Goal: Navigation & Orientation: Go to known website

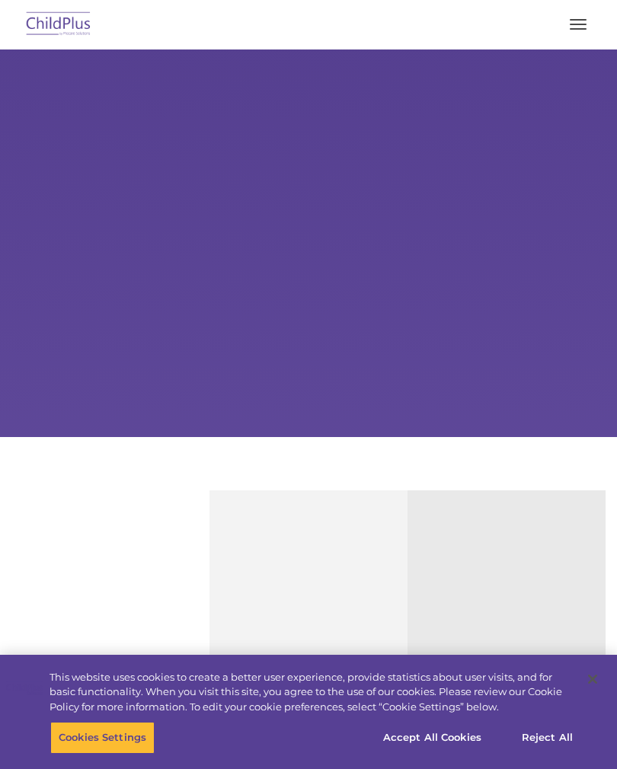
select select "MEDIUM"
click at [577, 24] on span "button" at bounding box center [578, 25] width 17 height 2
click at [582, 25] on button "button" at bounding box center [578, 24] width 32 height 24
click at [572, 33] on button "button" at bounding box center [578, 24] width 32 height 24
click at [579, 31] on button "button" at bounding box center [578, 24] width 32 height 24
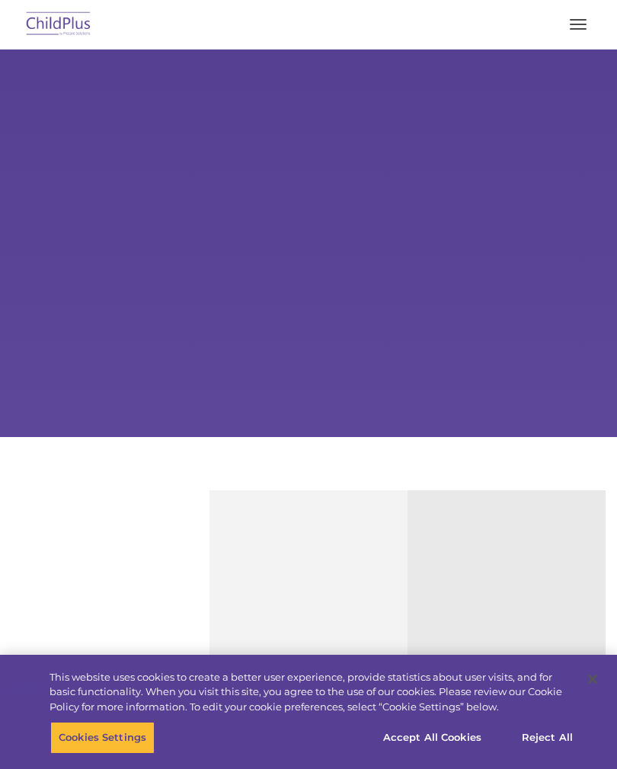
select select "MEDIUM"
click at [583, 24] on span "button" at bounding box center [578, 25] width 17 height 2
click at [578, 22] on button "button" at bounding box center [578, 24] width 32 height 24
select select "MEDIUM"
click at [461, 739] on button "Accept All Cookies" at bounding box center [432, 738] width 115 height 32
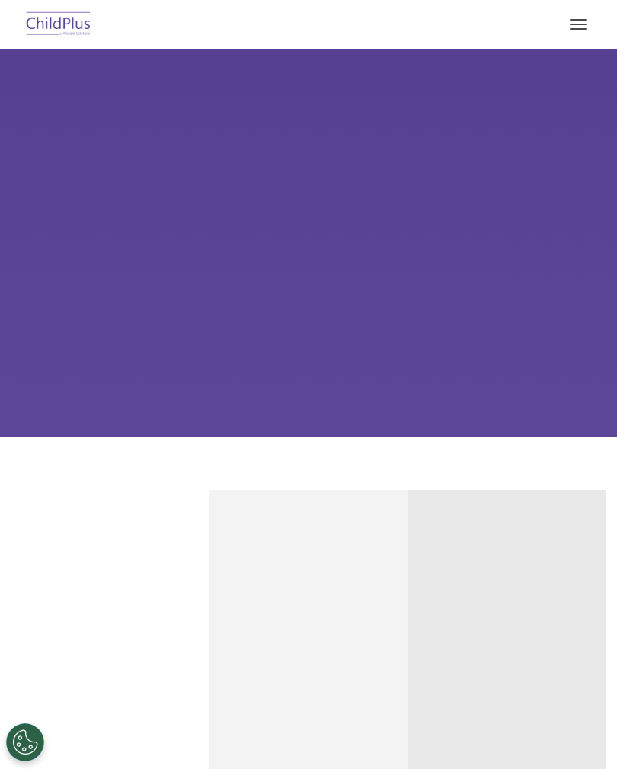
select select "MEDIUM"
